Goal: Task Accomplishment & Management: Use online tool/utility

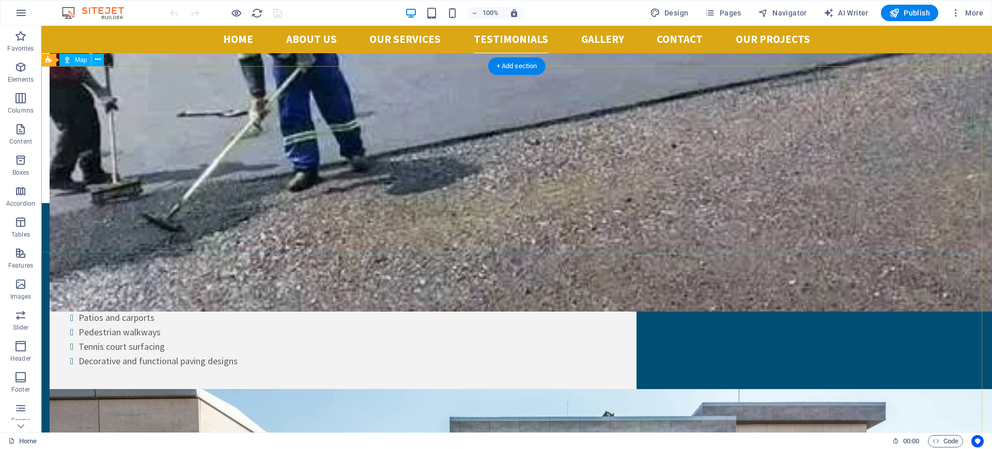
scroll to position [5524, 0]
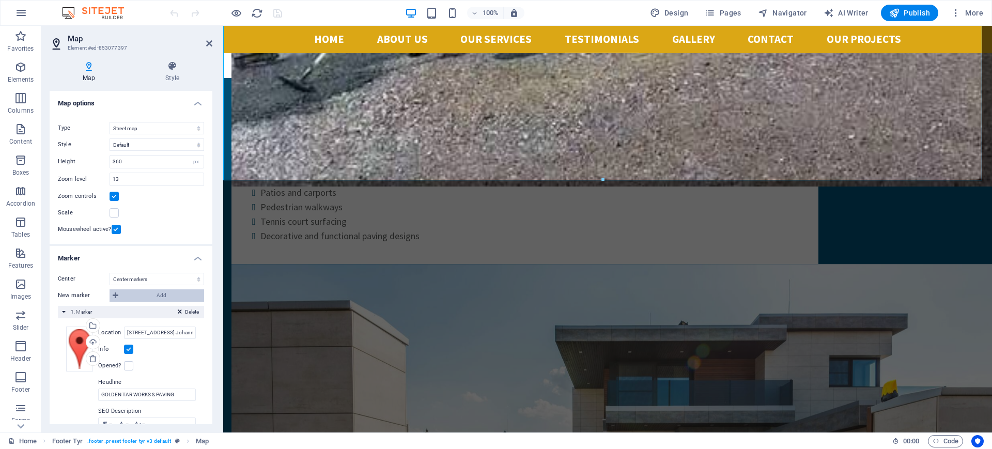
click at [114, 295] on icon at bounding box center [116, 295] width 6 height 12
select select "2"
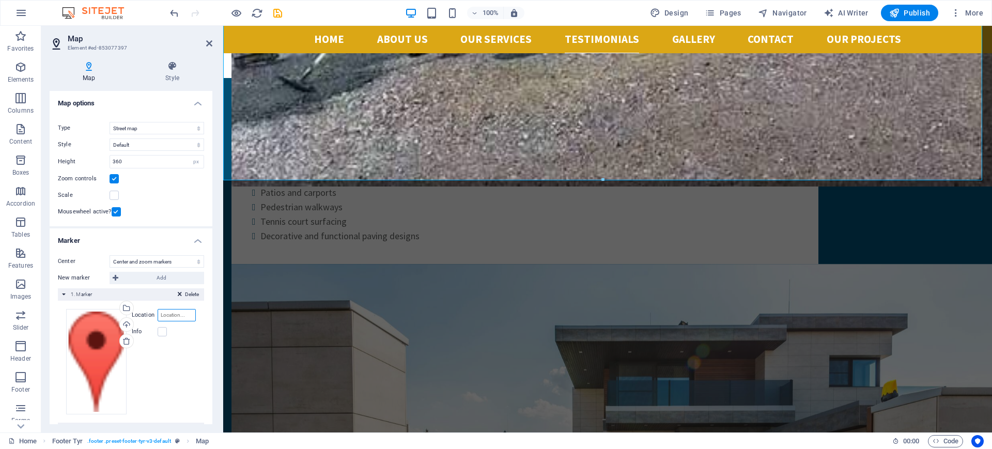
click at [168, 316] on input "Location" at bounding box center [177, 315] width 38 height 12
click at [208, 48] on link at bounding box center [209, 43] width 6 height 9
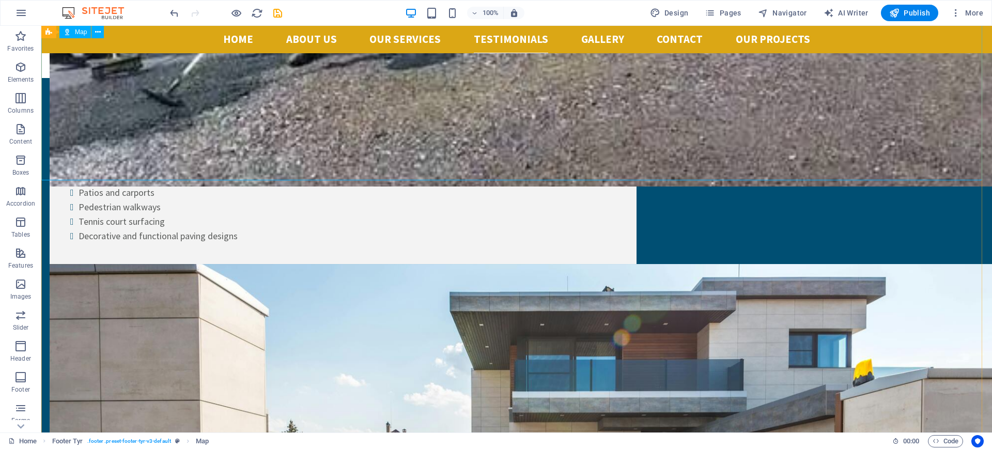
scroll to position [5402, 0]
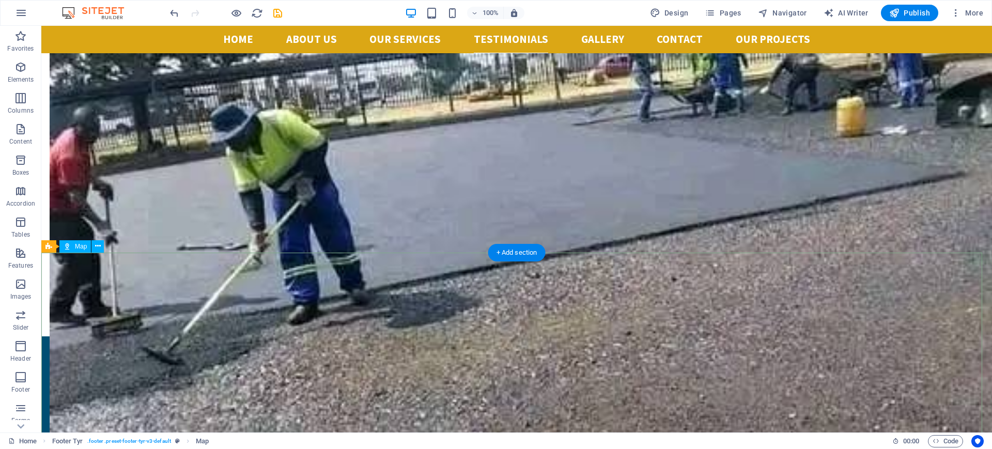
click at [534, 254] on div "+ Add section" at bounding box center [516, 253] width 57 height 18
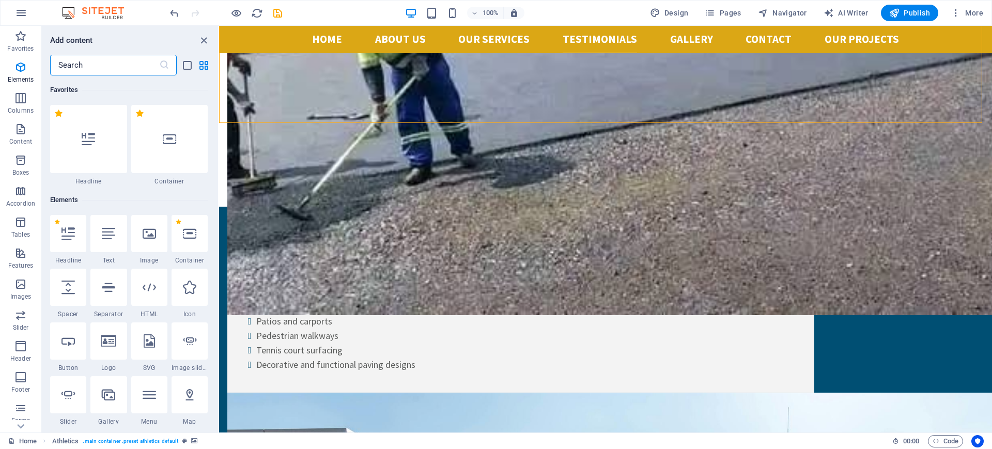
scroll to position [1808, 0]
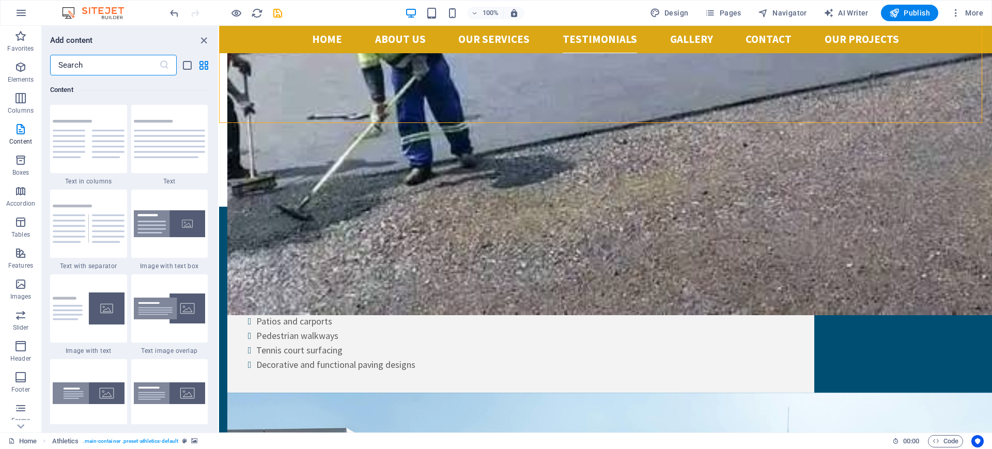
click at [102, 67] on input "text" at bounding box center [104, 65] width 109 height 21
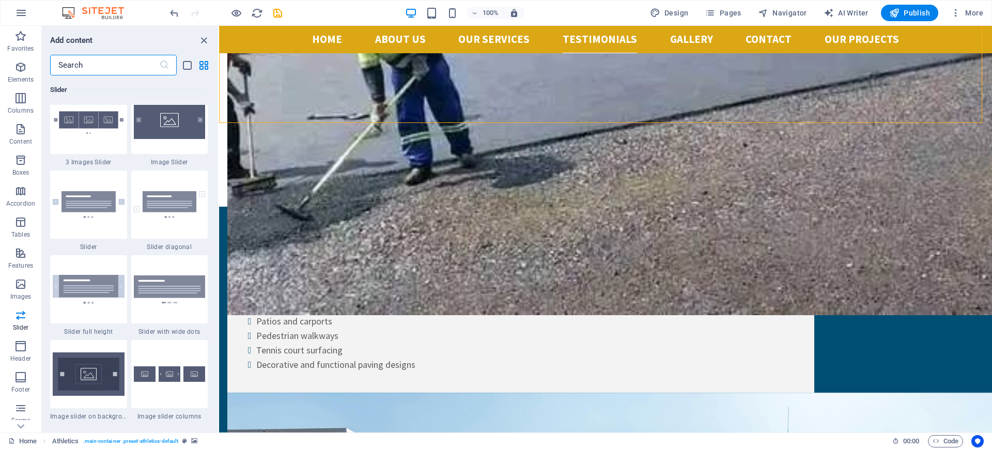
scroll to position [6007, 0]
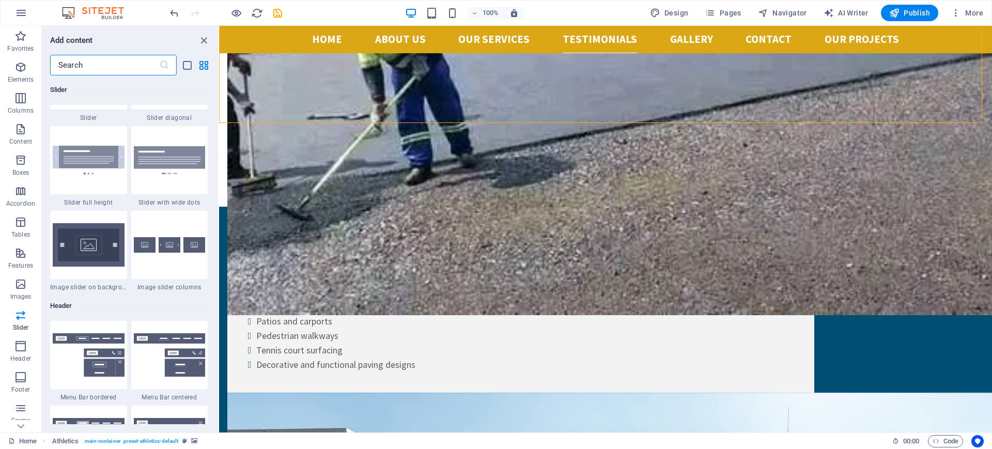
click at [113, 56] on input "text" at bounding box center [104, 65] width 109 height 21
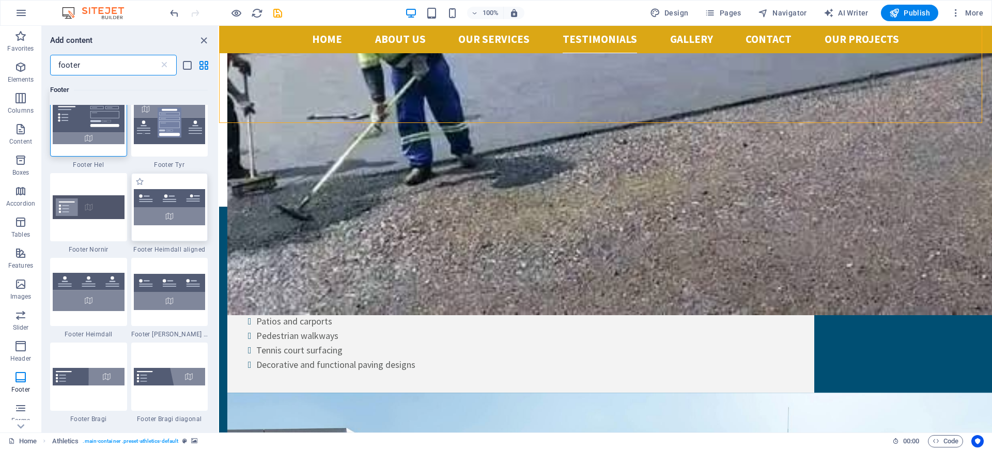
scroll to position [0, 0]
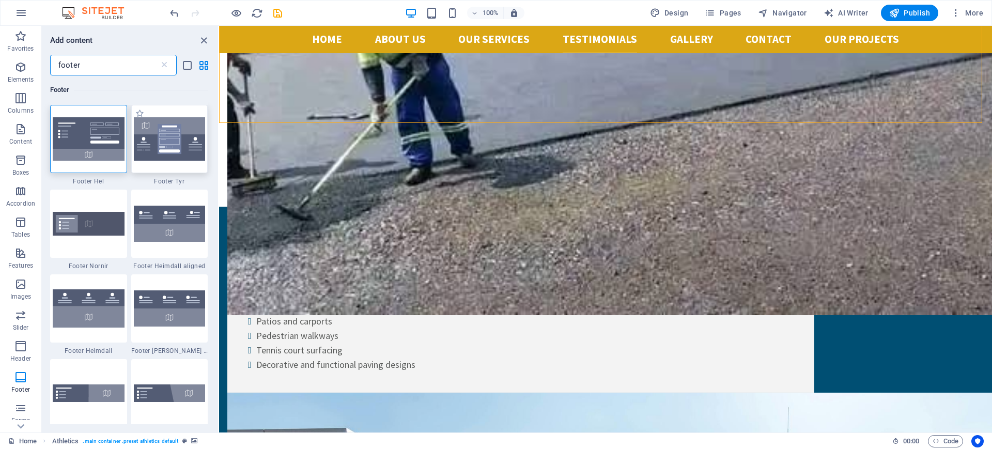
type input "footer"
click at [184, 128] on img at bounding box center [170, 138] width 72 height 43
click at [219, 127] on div "Drag here to replace the existing content. Press “Ctrl” if you want to create a…" at bounding box center [605, 229] width 773 height 407
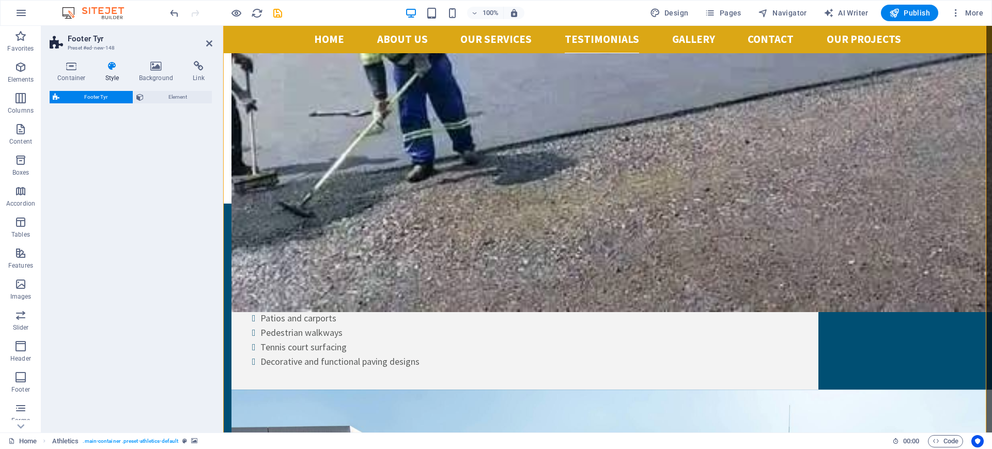
select select "rem"
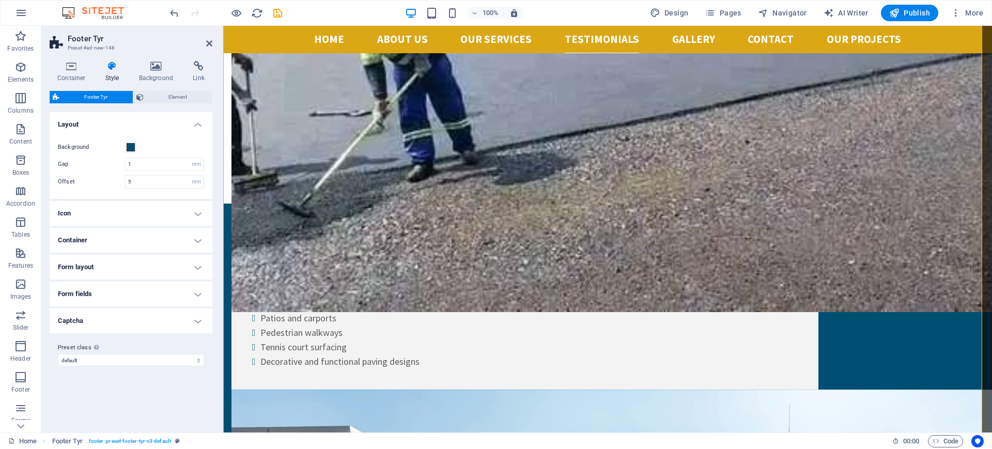
scroll to position [5537, 0]
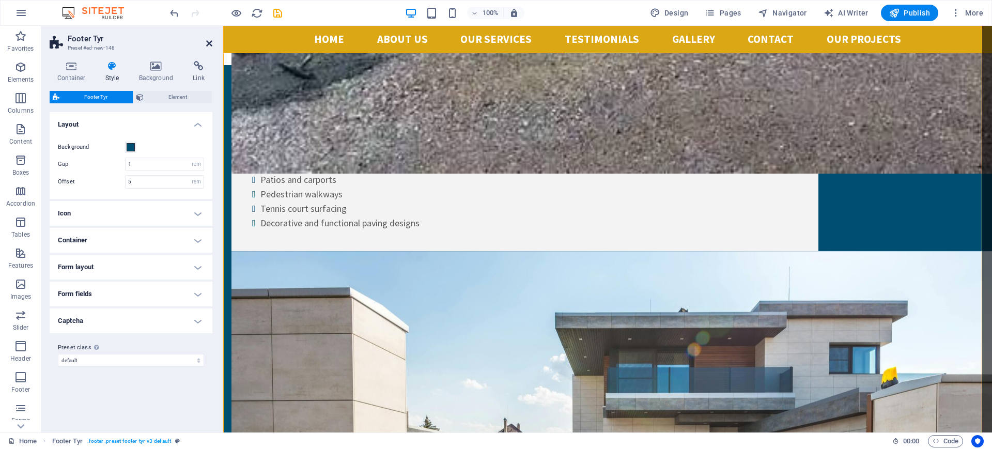
click at [211, 43] on icon at bounding box center [209, 43] width 6 height 8
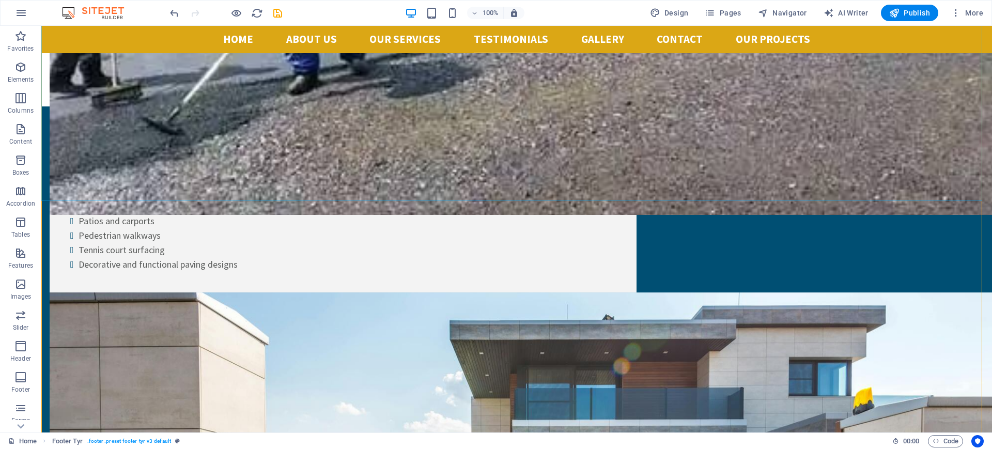
scroll to position [5640, 0]
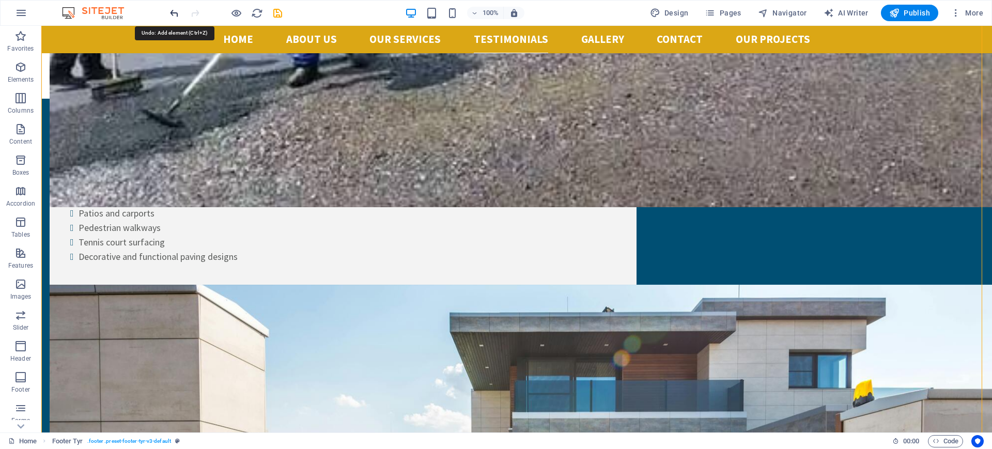
click at [177, 14] on icon "undo" at bounding box center [174, 13] width 12 height 12
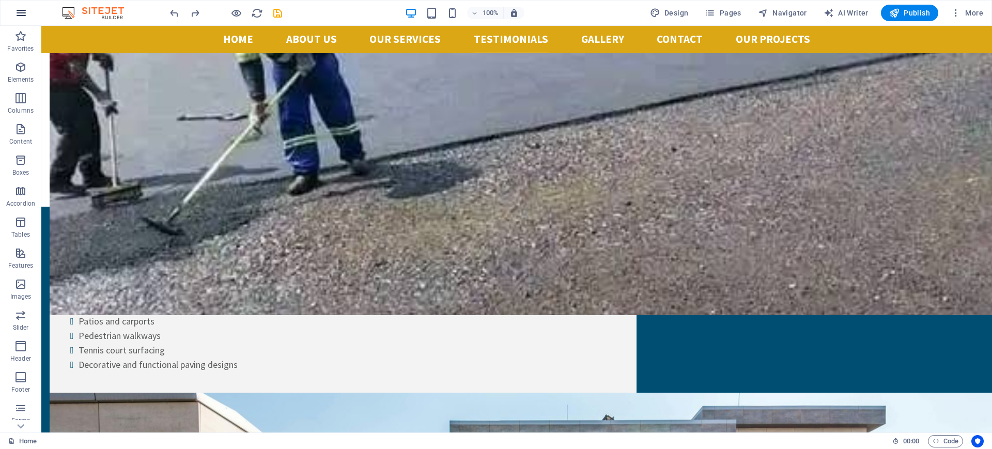
click at [28, 14] on button "button" at bounding box center [21, 13] width 25 height 25
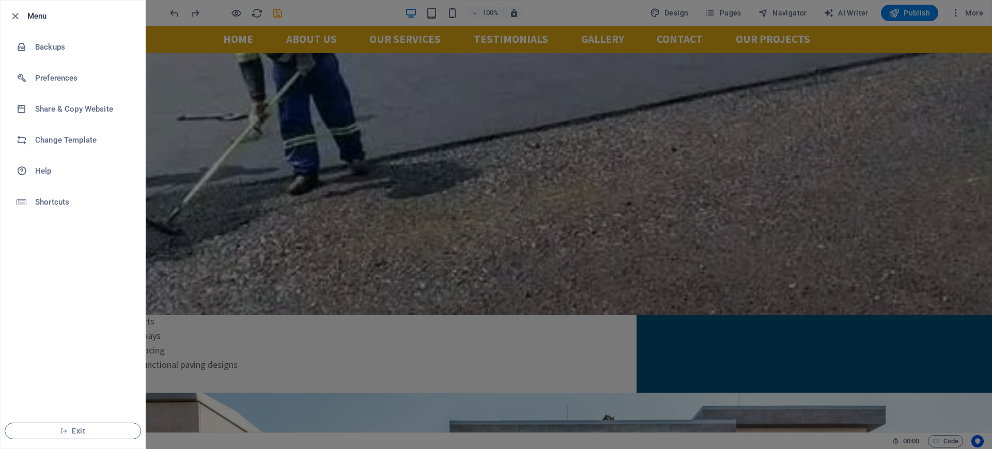
click at [172, 97] on div at bounding box center [496, 224] width 992 height 449
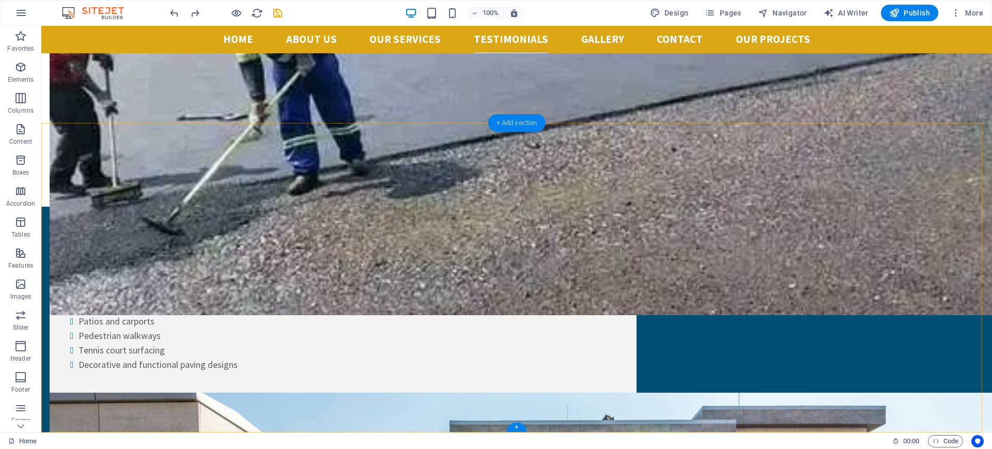
click at [515, 119] on div "+ Add section" at bounding box center [516, 123] width 57 height 18
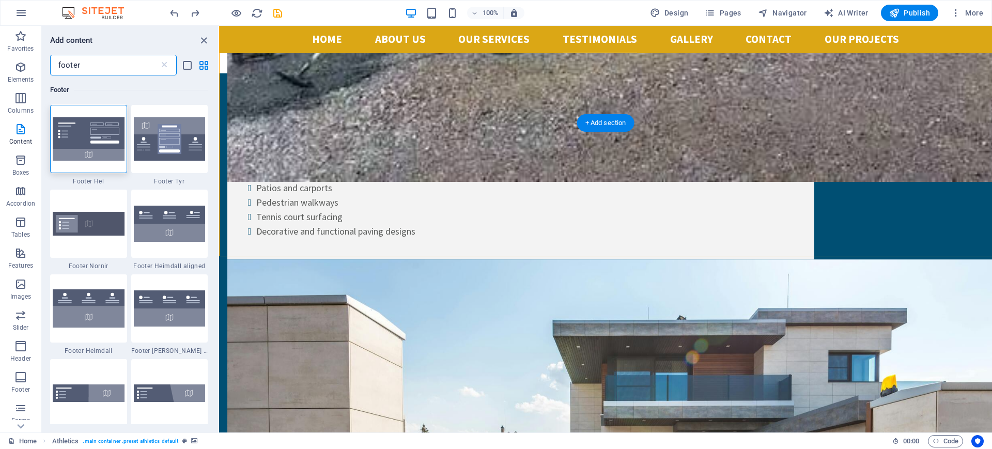
scroll to position [5398, 0]
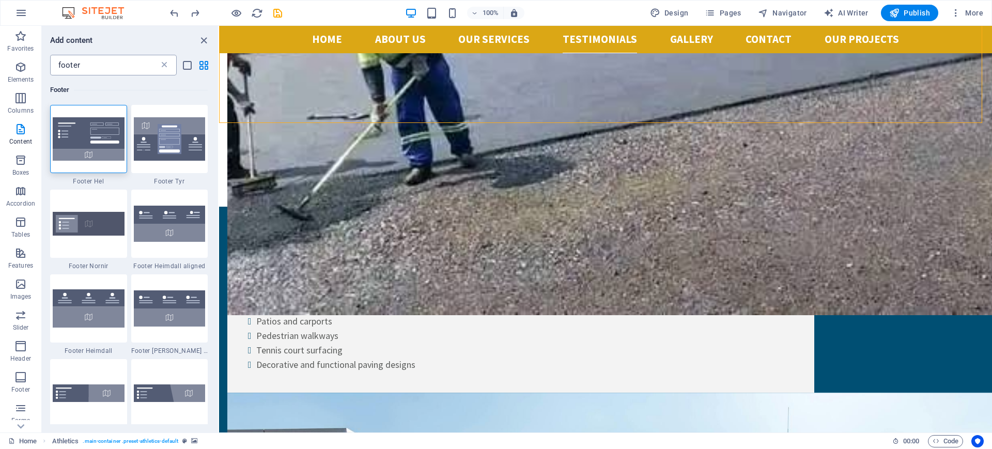
click at [162, 66] on icon at bounding box center [164, 65] width 10 height 10
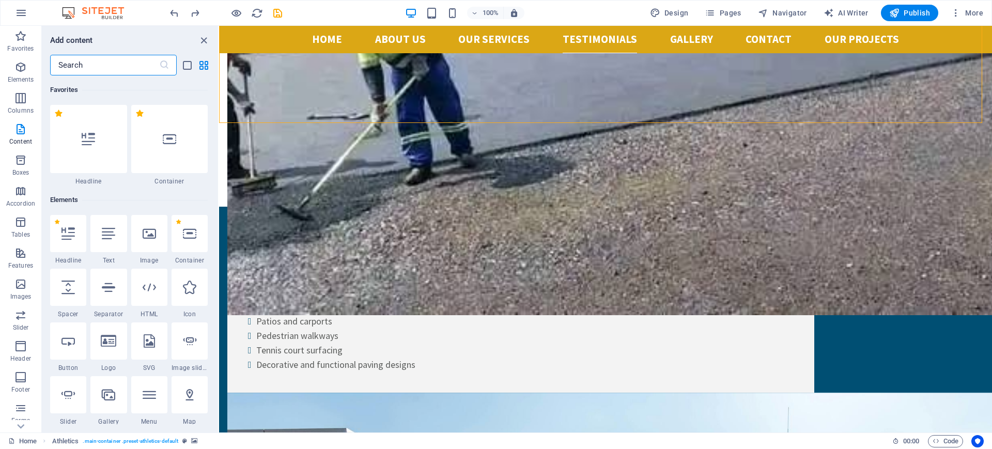
click at [135, 63] on input "text" at bounding box center [104, 65] width 109 height 21
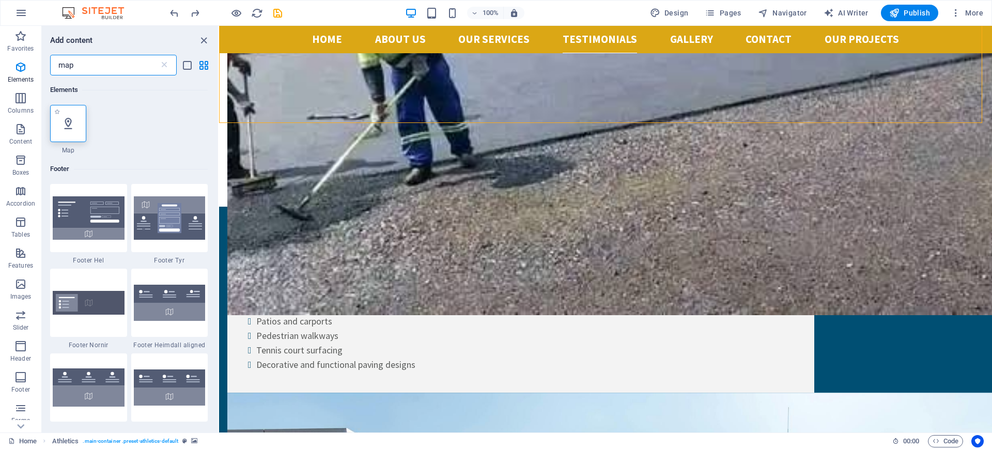
type input "map"
click at [73, 124] on icon at bounding box center [67, 123] width 13 height 13
select select "1"
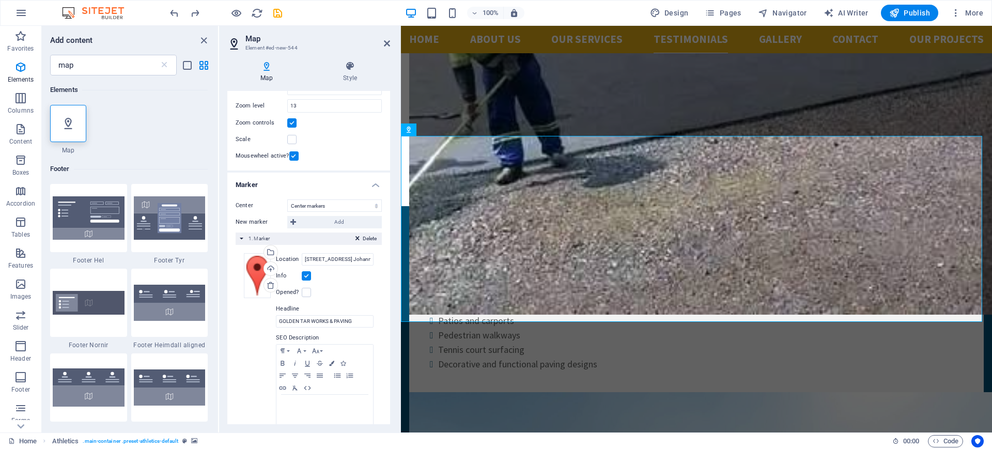
scroll to position [93, 0]
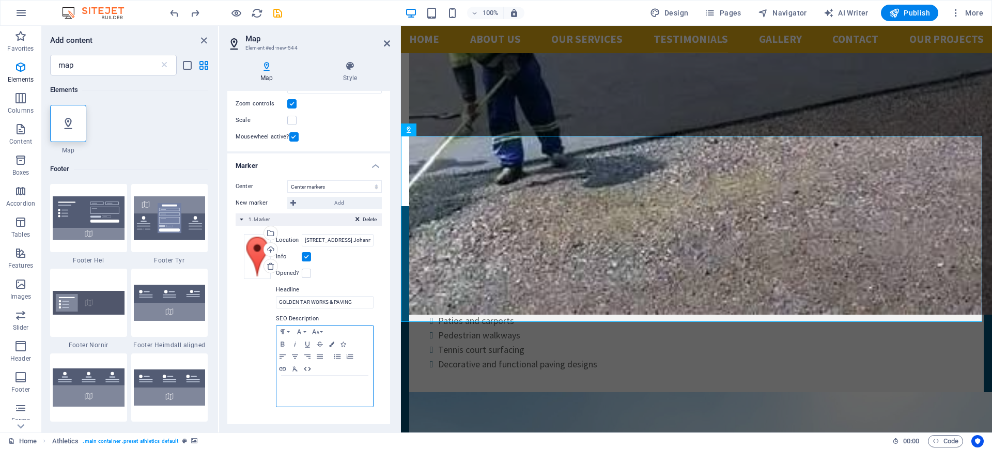
click at [307, 369] on icon "button" at bounding box center [307, 369] width 12 height 8
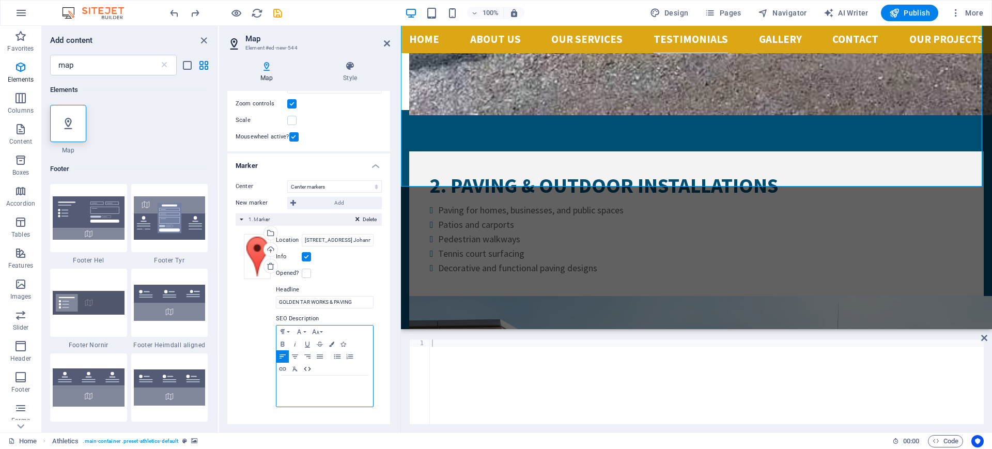
click at [307, 369] on icon "button" at bounding box center [307, 369] width 12 height 8
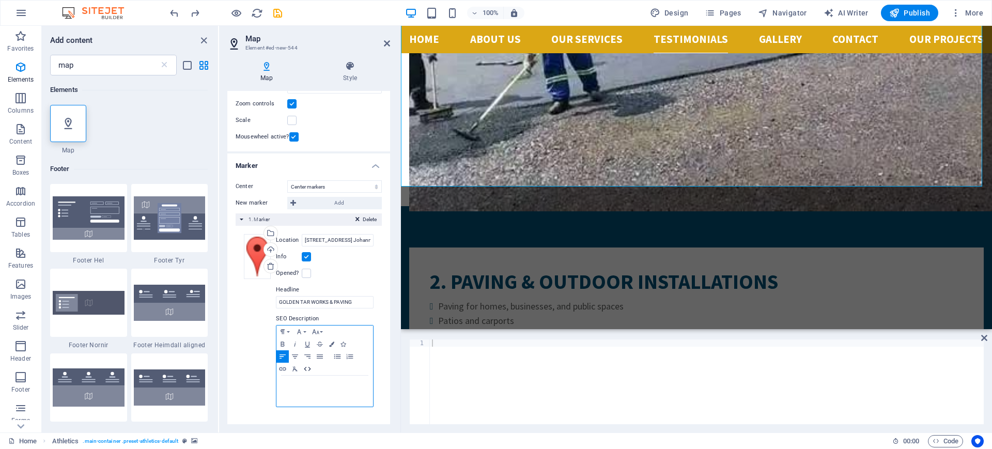
scroll to position [5414, 0]
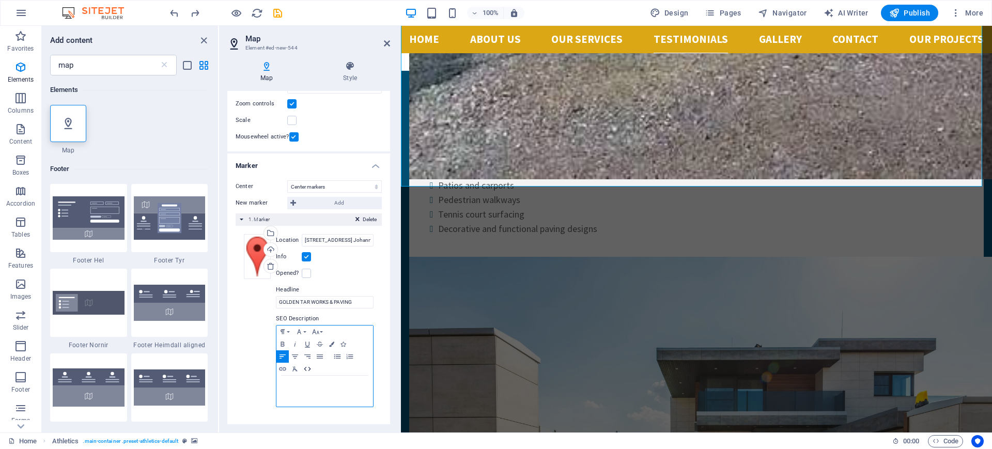
click at [307, 369] on icon "button" at bounding box center [307, 369] width 12 height 8
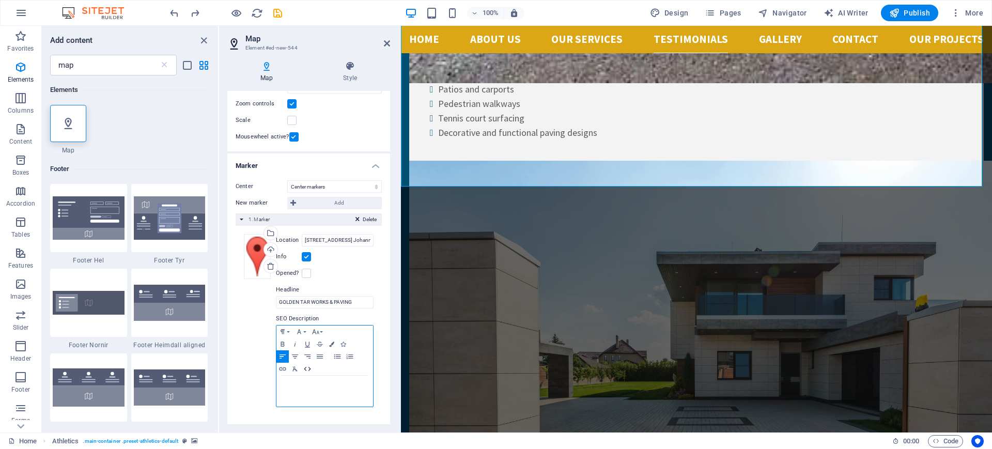
scroll to position [5279, 0]
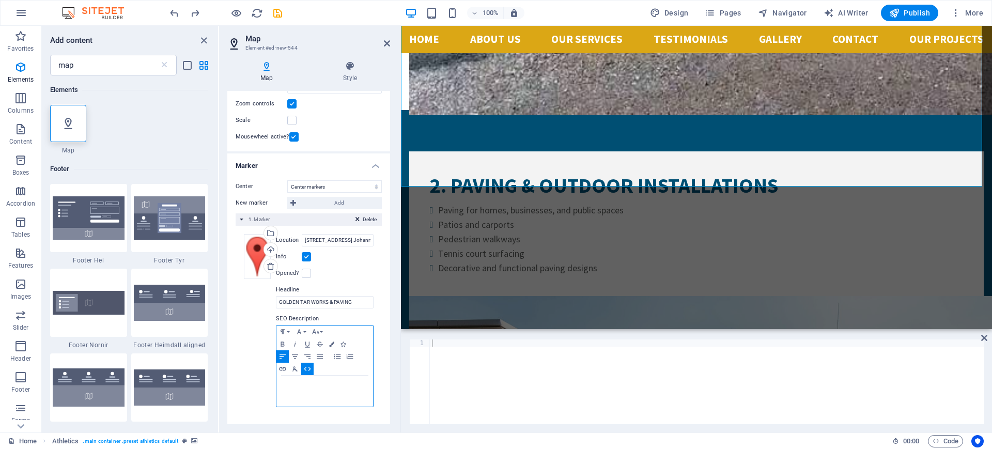
click at [281, 388] on div at bounding box center [324, 391] width 97 height 31
click at [303, 369] on icon "button" at bounding box center [307, 369] width 12 height 8
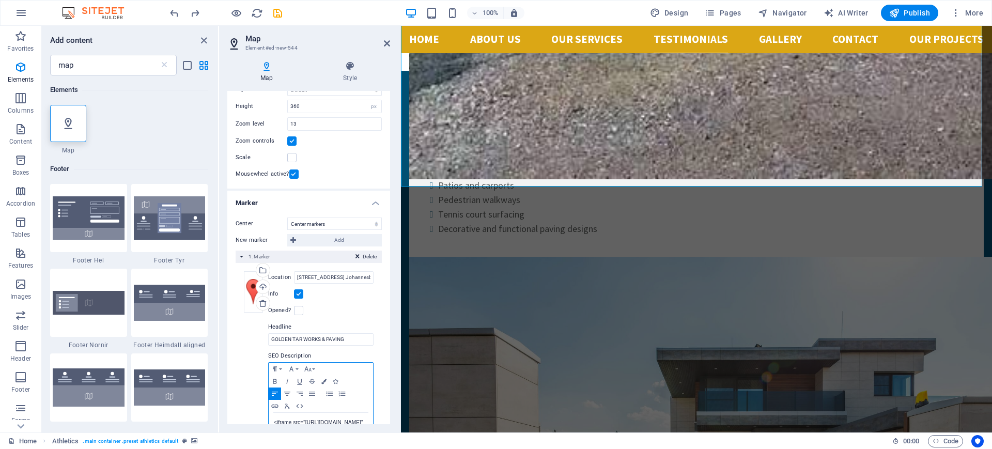
scroll to position [2987, 2]
click at [278, 14] on icon "save" at bounding box center [278, 13] width 12 height 12
click at [348, 76] on h4 "Style" at bounding box center [350, 72] width 80 height 22
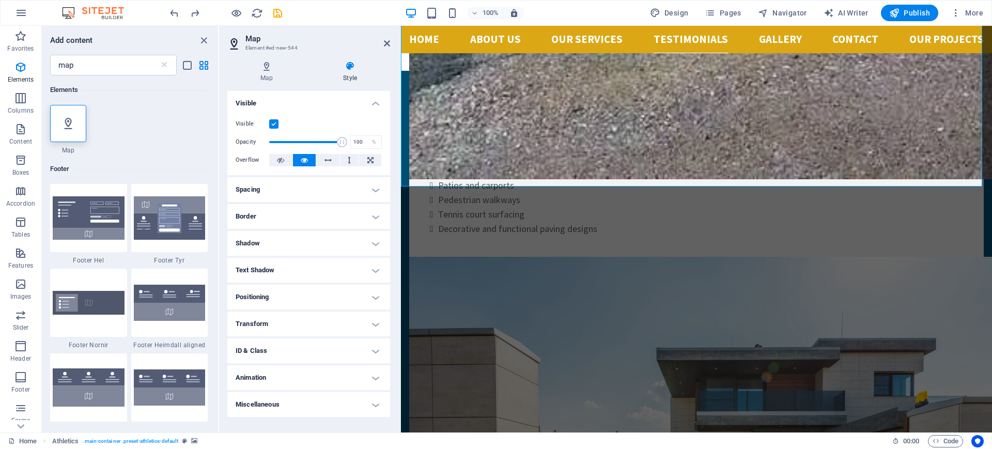
click at [348, 76] on h4 "Style" at bounding box center [350, 72] width 80 height 22
click at [268, 69] on icon at bounding box center [266, 66] width 79 height 10
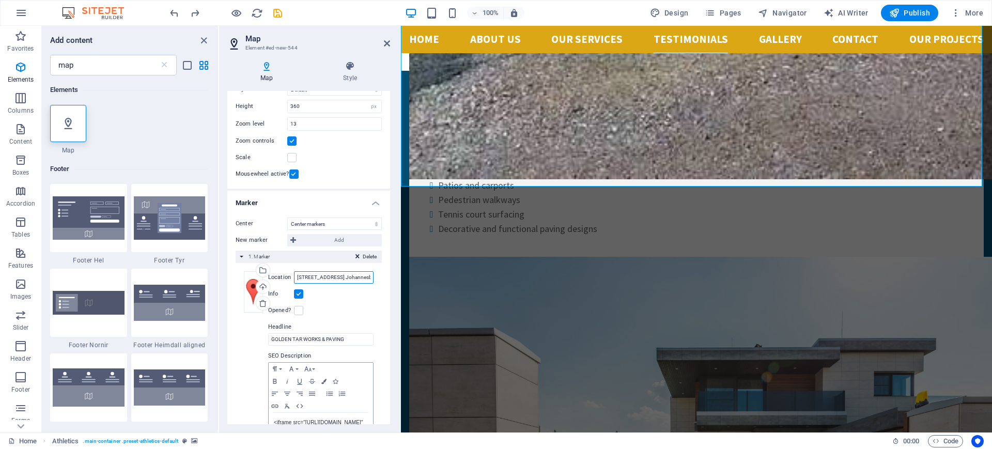
drag, startPoint x: 283, startPoint y: 277, endPoint x: 295, endPoint y: 267, distance: 16.1
click at [294, 277] on input "[STREET_ADDRESS] Johannesburg" at bounding box center [334, 277] width 80 height 12
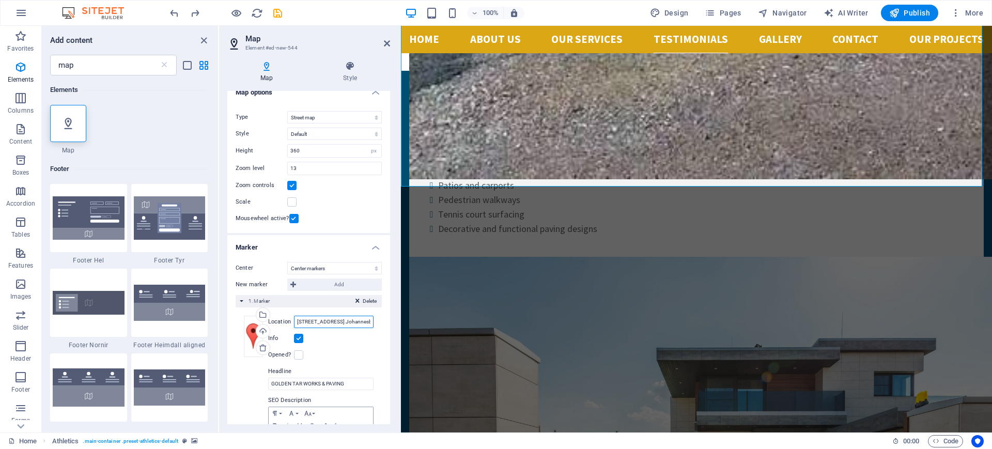
scroll to position [0, 0]
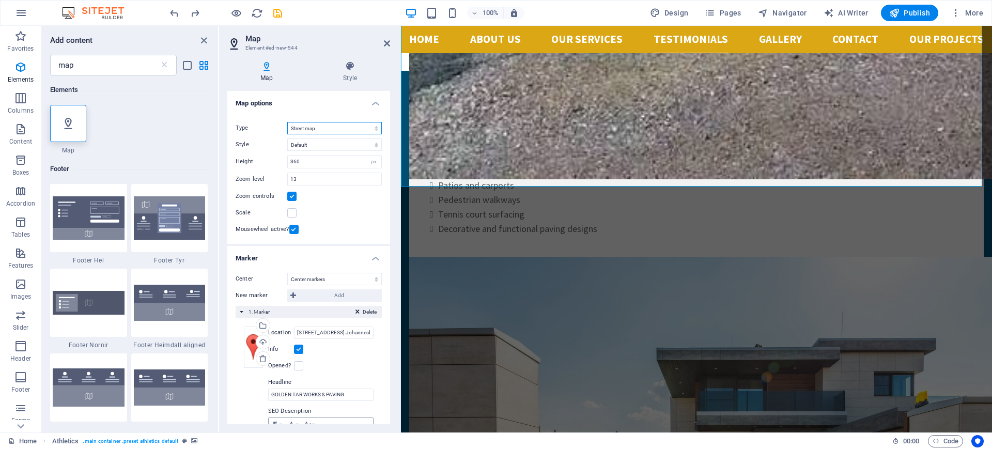
click at [327, 128] on select "Street map Satellite view Satellite view with streets Terrain map" at bounding box center [334, 128] width 95 height 12
click at [287, 122] on select "Street map Satellite view Satellite view with streets Terrain map" at bounding box center [334, 128] width 95 height 12
click at [386, 40] on icon at bounding box center [387, 43] width 6 height 8
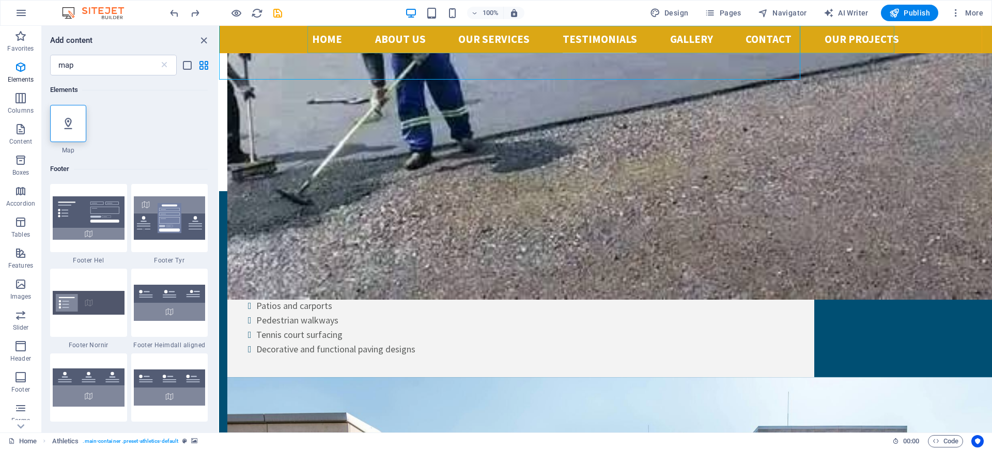
scroll to position [5521, 0]
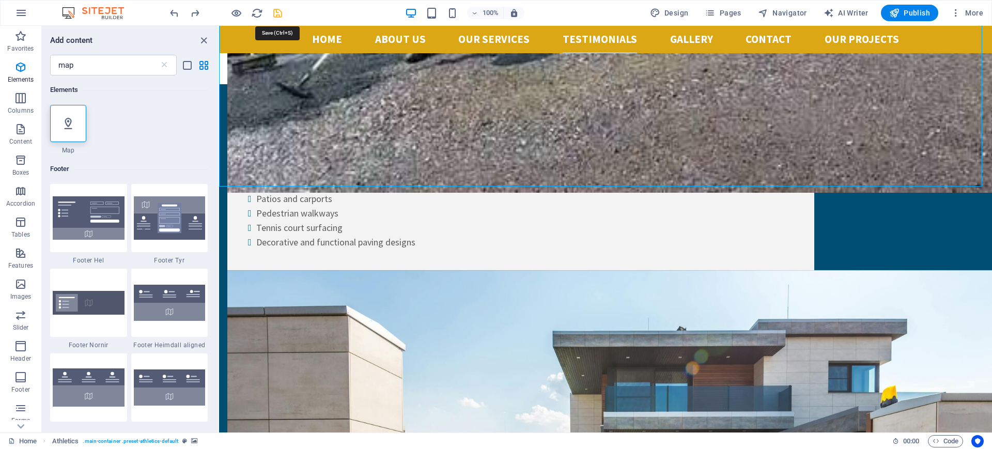
click at [280, 14] on icon "save" at bounding box center [278, 13] width 12 height 12
click at [203, 40] on icon "close panel" at bounding box center [204, 41] width 12 height 12
click at [204, 39] on icon "close panel" at bounding box center [204, 41] width 12 height 12
click at [908, 14] on span "Publish" at bounding box center [909, 13] width 41 height 10
drag, startPoint x: 905, startPoint y: 15, endPoint x: 910, endPoint y: 12, distance: 6.0
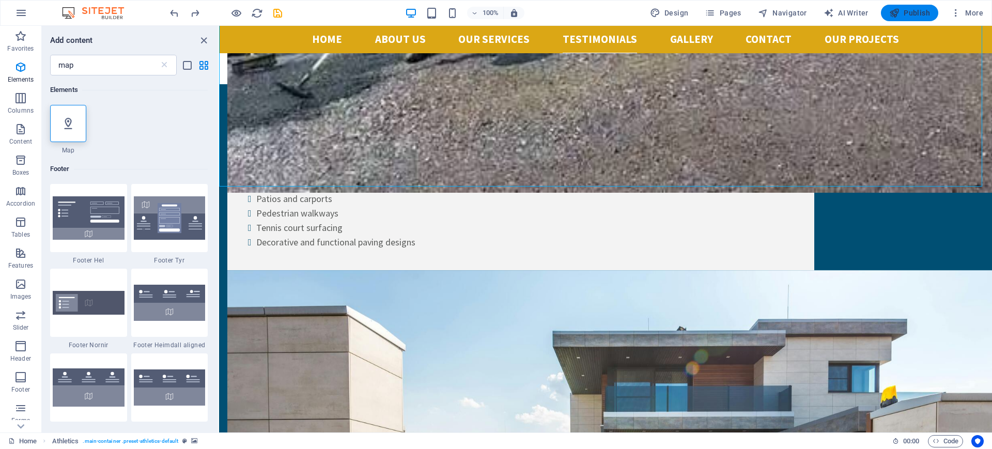
click at [910, 12] on span "Publish" at bounding box center [909, 13] width 41 height 10
click at [957, 14] on icon "button" at bounding box center [956, 13] width 10 height 10
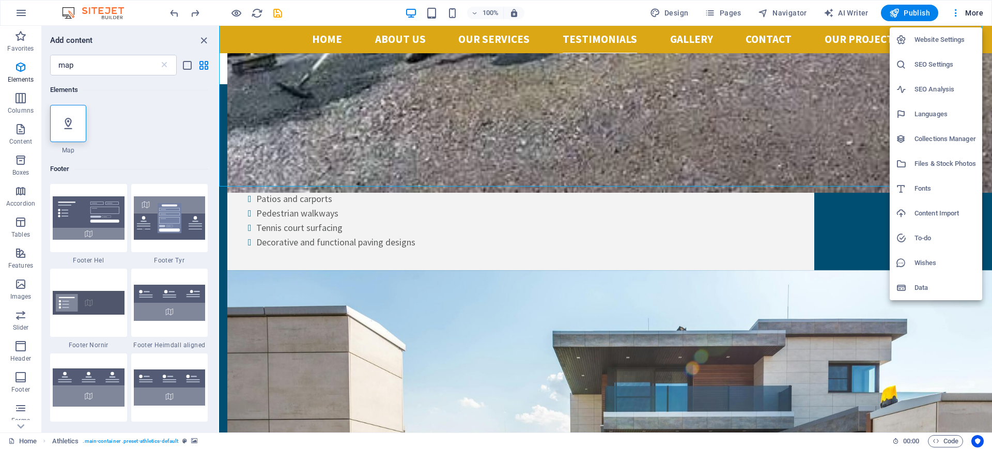
click at [946, 41] on h6 "Website Settings" at bounding box center [945, 40] width 61 height 12
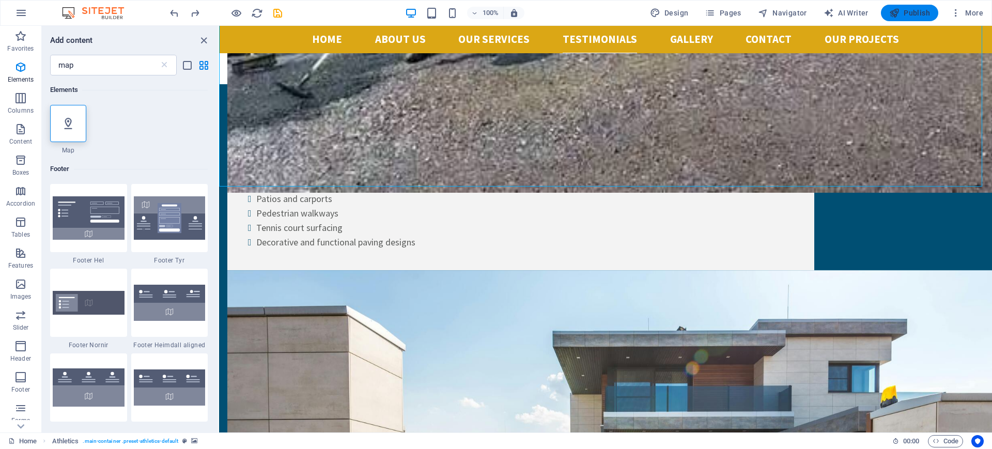
click at [910, 12] on span "Publish" at bounding box center [909, 13] width 41 height 10
